Goal: Transaction & Acquisition: Purchase product/service

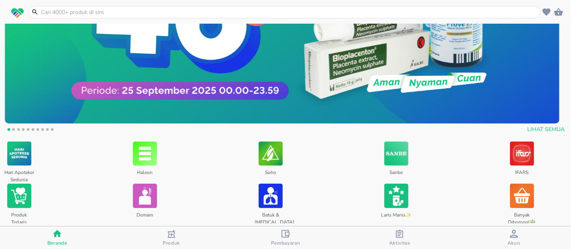
scroll to position [215, 0]
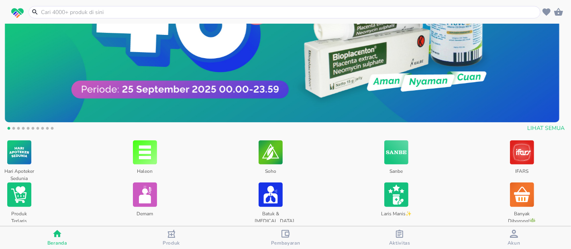
click at [14, 129] on button "2" at bounding box center [14, 130] width 8 height 8
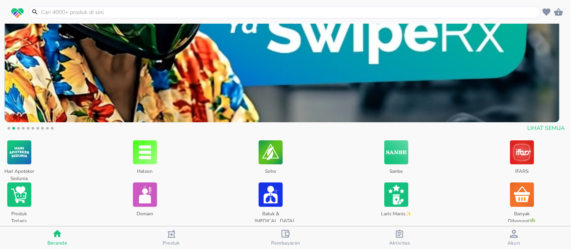
click at [16, 127] on button "3" at bounding box center [18, 130] width 8 height 8
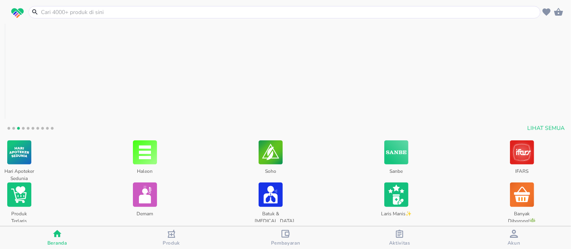
click at [16, 127] on button "3" at bounding box center [18, 130] width 8 height 8
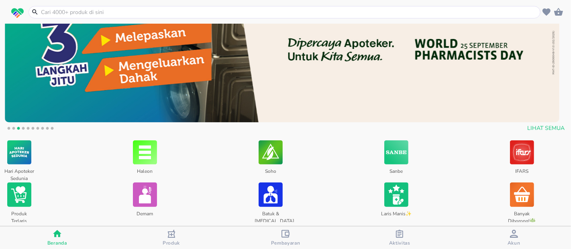
click at [23, 127] on button "4" at bounding box center [23, 130] width 8 height 8
